Goal: Information Seeking & Learning: Learn about a topic

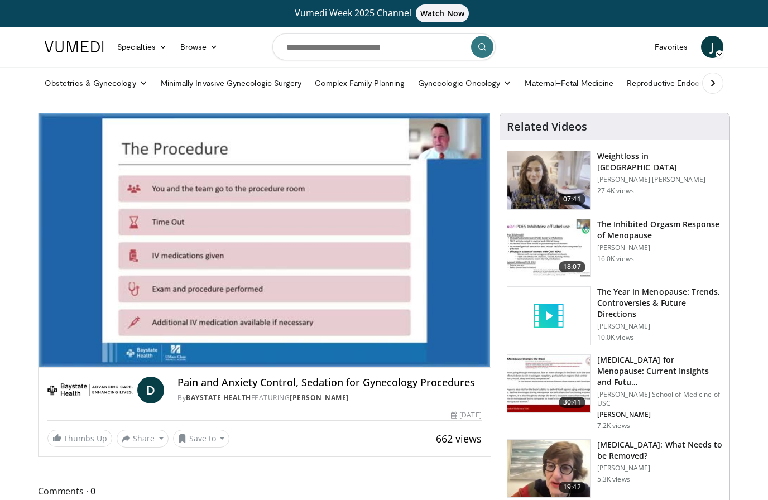
click at [440, 358] on div "10 seconds Tap to unmute" at bounding box center [264, 240] width 452 height 254
click at [431, 368] on span "Video Player" at bounding box center [435, 379] width 16 height 22
click at [427, 368] on span "Video Player" at bounding box center [435, 379] width 16 height 22
click at [426, 367] on button "Playback Rate" at bounding box center [434, 378] width 22 height 22
click at [441, 322] on li "1.75x , selected" at bounding box center [409, 333] width 112 height 22
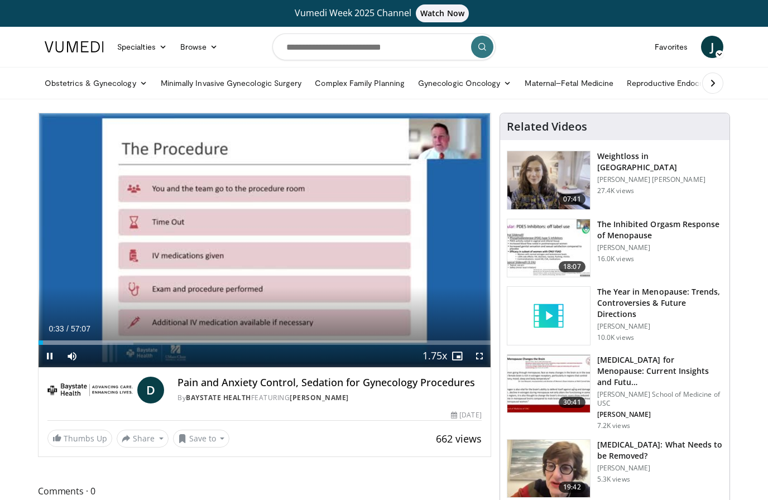
click at [449, 274] on div "10 seconds Tap to unmute" at bounding box center [264, 240] width 452 height 254
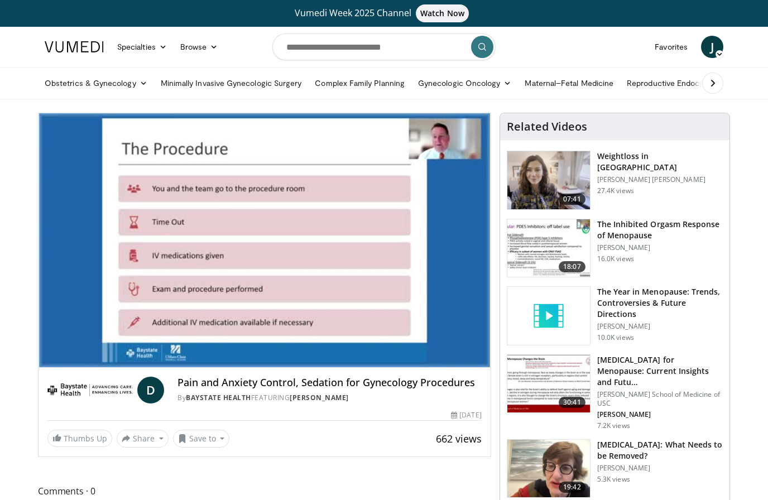
click at [442, 368] on span "Video Player" at bounding box center [435, 379] width 16 height 22
click at [439, 368] on span "Video Player" at bounding box center [435, 379] width 16 height 22
click at [427, 368] on span "Video Player" at bounding box center [435, 379] width 16 height 22
click at [182, 327] on div "Current Time 1:34 / Duration 57:07" at bounding box center [264, 329] width 452 height 10
click at [93, 367] on div "Current Time 1:36 / Duration 57:07 Pause Skip Backward Skip Forward Mute Loaded…" at bounding box center [264, 378] width 452 height 22
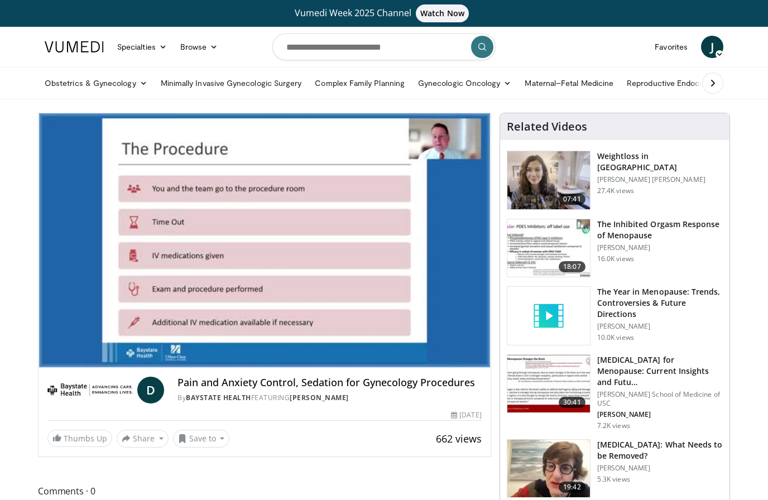
click at [88, 363] on div "Progress Bar" at bounding box center [85, 365] width 95 height 4
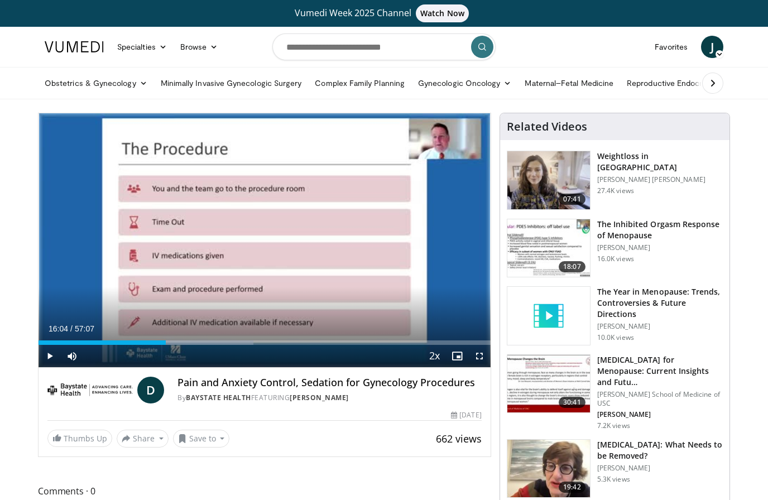
click at [149, 341] on div "Progress Bar" at bounding box center [101, 342] width 127 height 4
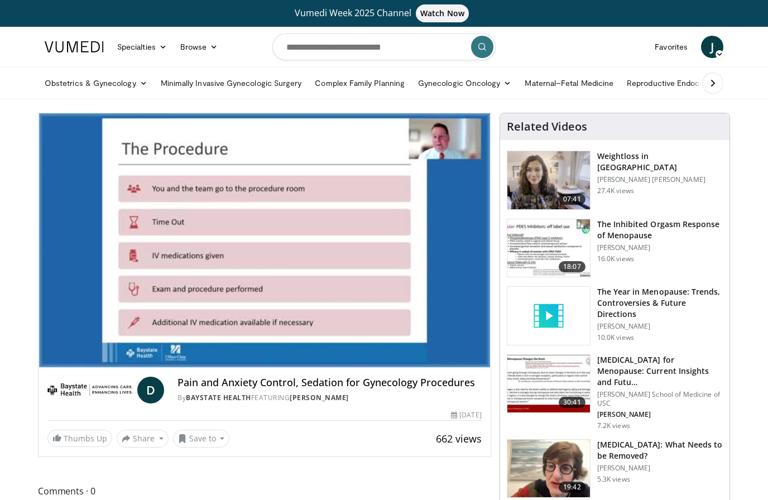
click at [460, 227] on div "10 seconds Tap to unmute" at bounding box center [264, 240] width 452 height 254
click at [276, 356] on div "Loaded : 53.97%" at bounding box center [264, 361] width 452 height 11
click at [459, 228] on div "10 seconds Tap to unmute" at bounding box center [264, 240] width 452 height 254
click at [329, 230] on div "10 seconds Tap to unmute" at bounding box center [264, 240] width 452 height 254
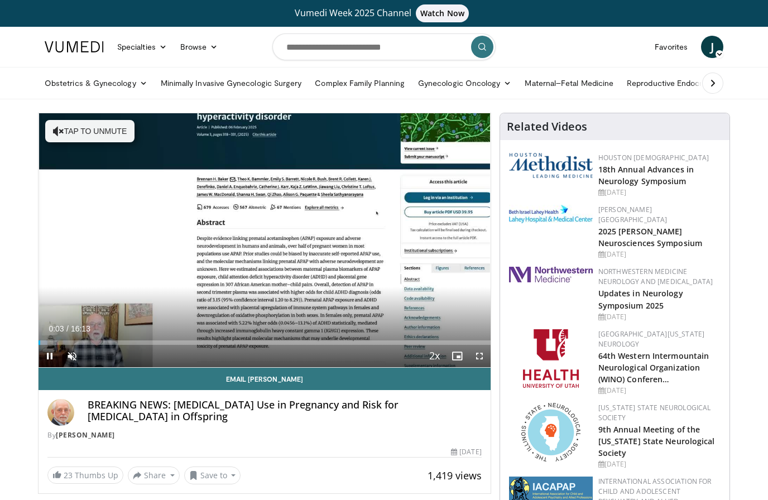
click at [80, 353] on span "Video Player" at bounding box center [72, 356] width 22 height 22
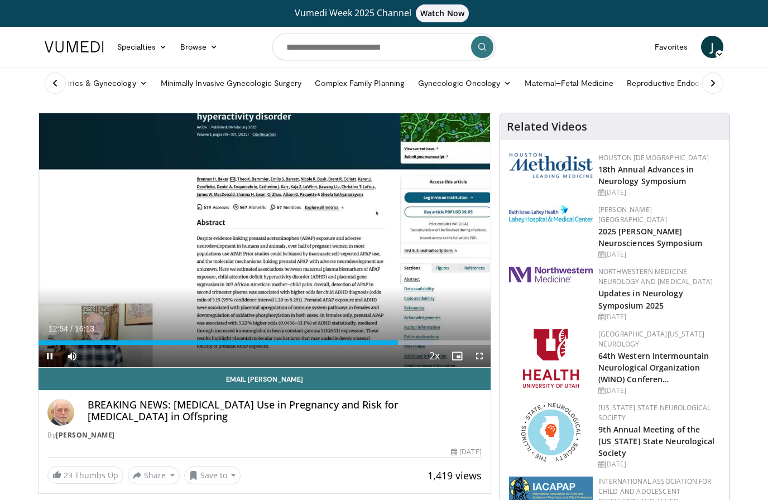
click at [431, 293] on div "10 seconds Tap to unmute" at bounding box center [264, 240] width 452 height 254
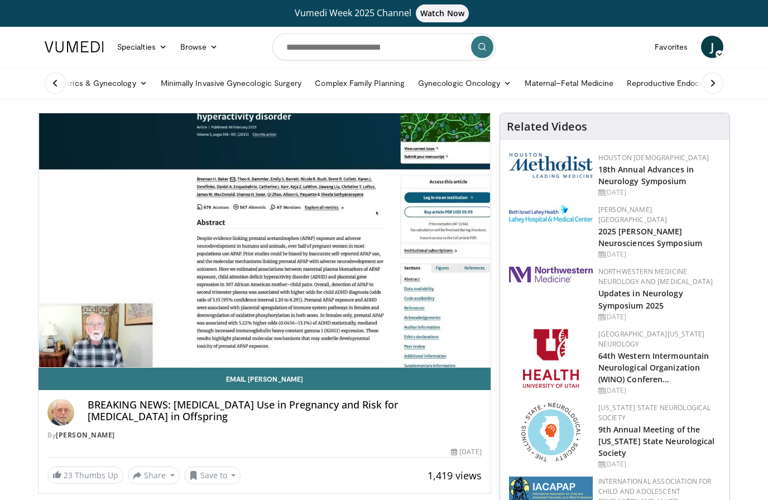
click at [586, 47] on nav "Specialties Adult & Family Medicine Allergy, [MEDICAL_DATA], Immunology Anesthe…" at bounding box center [384, 47] width 692 height 40
click at [310, 238] on div "10 seconds Tap to unmute" at bounding box center [264, 240] width 452 height 254
